Goal: Task Accomplishment & Management: Manage account settings

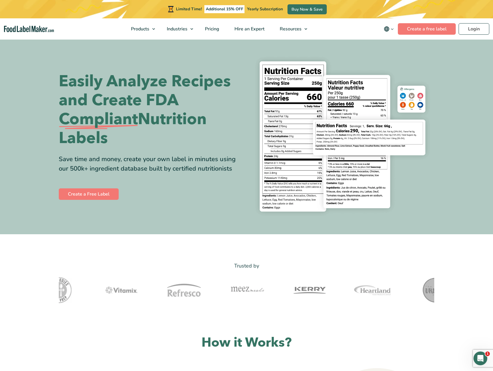
click at [417, 65] on img at bounding box center [343, 137] width 184 height 168
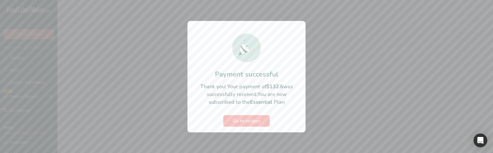
click at [135, 132] on div at bounding box center [246, 76] width 493 height 153
click at [242, 120] on span "Go to recipes" at bounding box center [247, 121] width 28 height 7
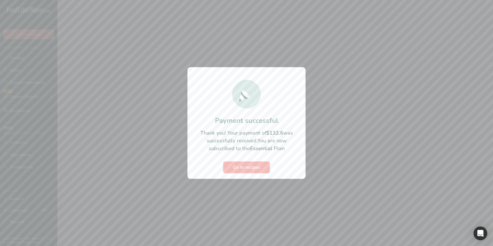
click at [252, 153] on button "Go to recipes" at bounding box center [247, 167] width 46 height 11
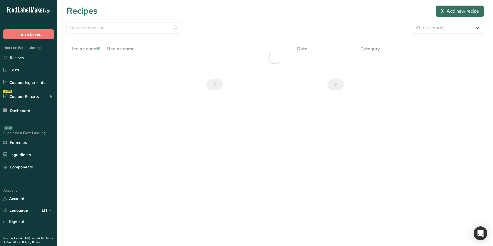
click at [171, 153] on main "Recipes Add new recipe All Categories Baked Goods Beverages category Cooked Mea…" at bounding box center [246, 123] width 493 height 246
click at [36, 63] on ul "Recipes Costs Custom Ingredients NEW Custom Reports Menu Label Ingredient Compa…" at bounding box center [28, 84] width 57 height 64
click at [37, 58] on link "Recipes" at bounding box center [28, 57] width 57 height 11
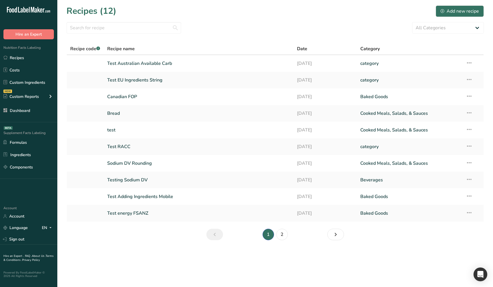
click at [169, 153] on section "Recipes (12) Add new recipe All Categories Baked Goods Beverages category Cooke…" at bounding box center [275, 124] width 436 height 249
click at [51, 96] on icon at bounding box center [50, 96] width 7 height 10
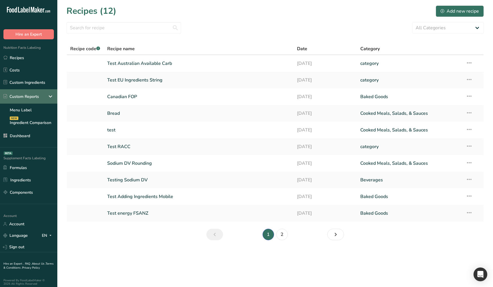
click at [51, 96] on icon at bounding box center [50, 96] width 7 height 10
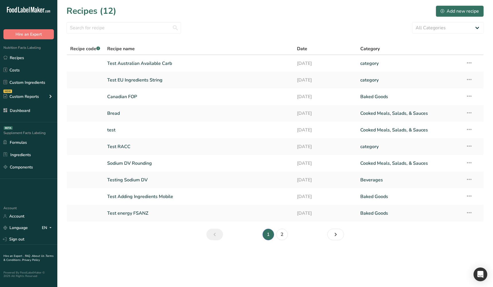
click at [273, 246] on section "Recipes (12) Add new recipe All Categories Baked Goods Beverages category Cooke…" at bounding box center [275, 124] width 436 height 249
click at [18, 238] on link "Sign out" at bounding box center [28, 239] width 57 height 10
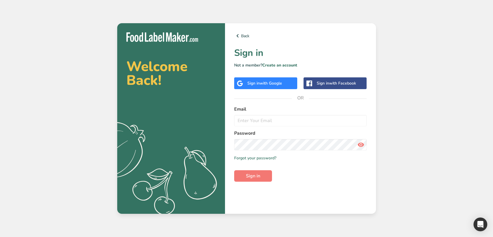
click at [63, 189] on div "Welcome Back! .a{fill:#f5f3ed;} Back Sign in Not a member? Create an account Si…" at bounding box center [246, 118] width 493 height 237
drag, startPoint x: 58, startPoint y: 78, endPoint x: 89, endPoint y: 16, distance: 68.6
click at [59, 77] on div "Welcome Back! .a{fill:#f5f3ed;} Back Sign in Not a member? Create an account Si…" at bounding box center [246, 118] width 493 height 237
